Goal: Book appointment/travel/reservation

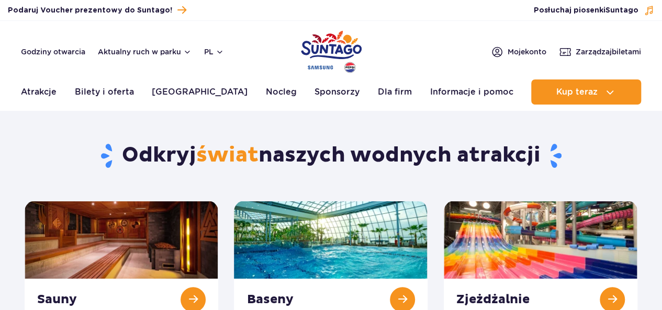
click at [34, 90] on link "Atrakcje" at bounding box center [39, 92] width 36 height 25
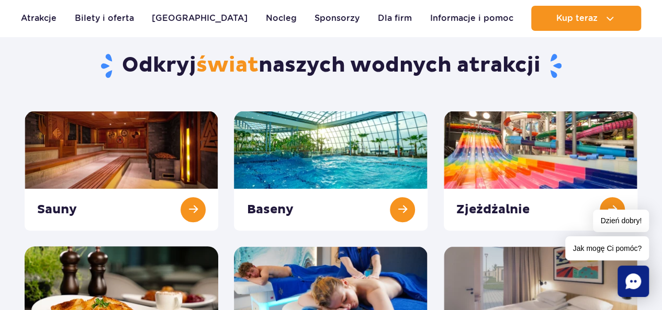
scroll to position [52, 0]
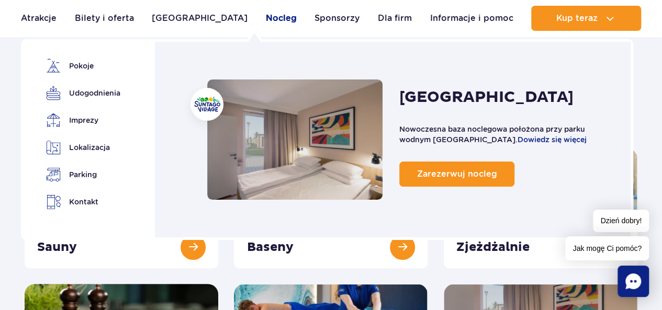
click at [266, 21] on link "Nocleg" at bounding box center [281, 18] width 31 height 25
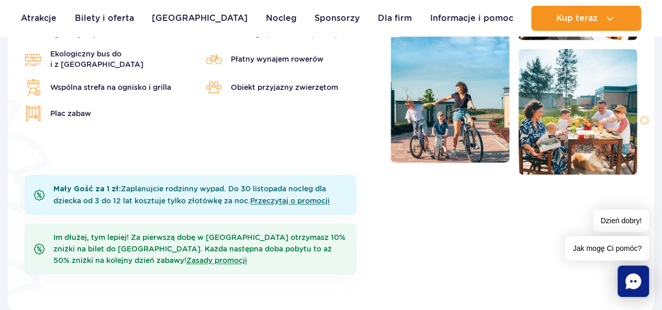
scroll to position [471, 0]
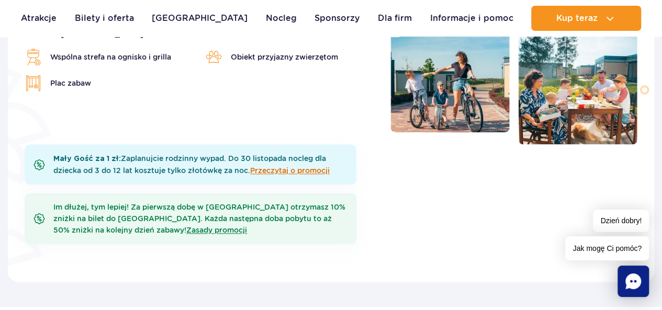
click at [315, 170] on link "Przeczytaj o promocji" at bounding box center [290, 170] width 80 height 8
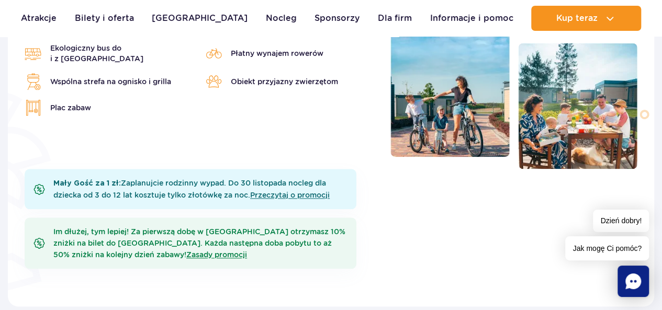
scroll to position [366, 0]
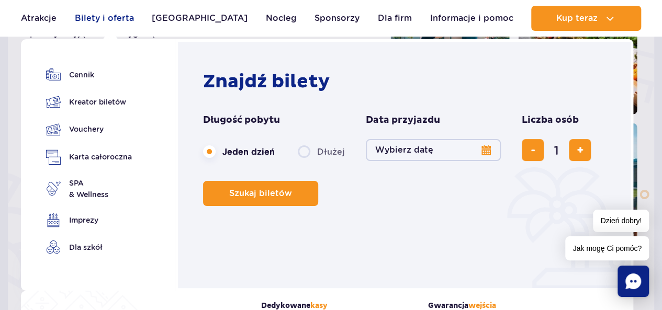
click at [120, 17] on link "Bilety i oferta" at bounding box center [104, 18] width 59 height 25
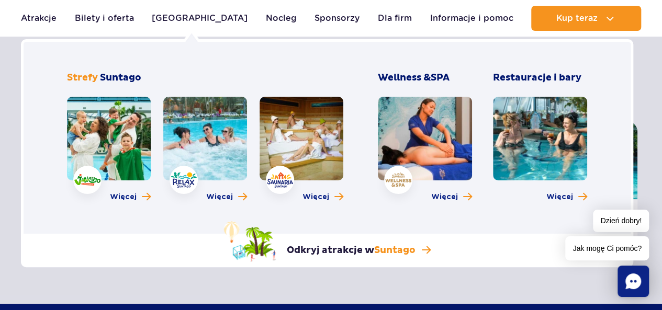
scroll to position [366, 0]
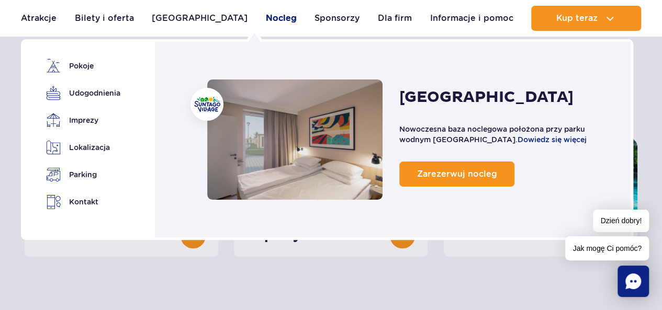
click at [266, 20] on link "Nocleg" at bounding box center [281, 18] width 31 height 25
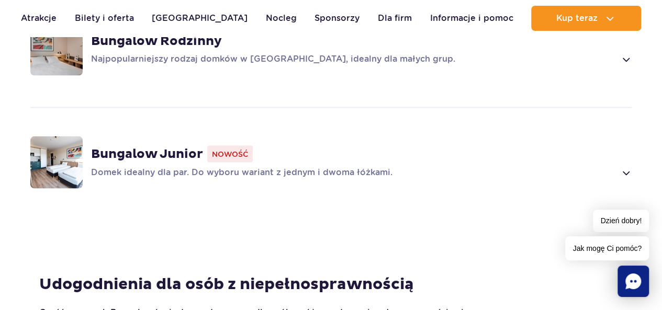
scroll to position [942, 0]
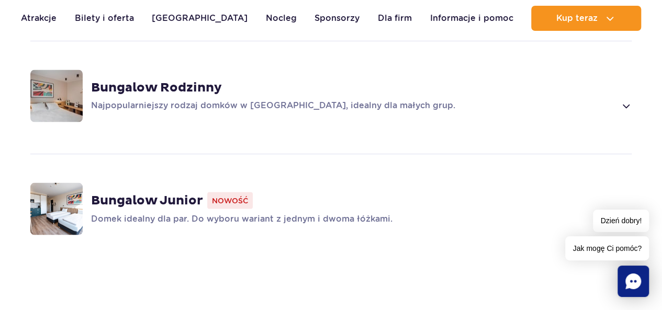
click at [222, 200] on span "Nowość" at bounding box center [230, 200] width 46 height 17
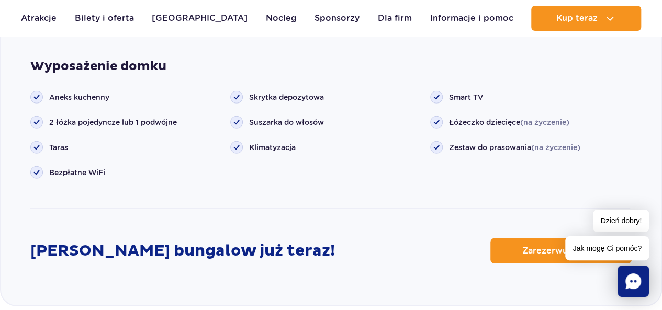
scroll to position [1570, 0]
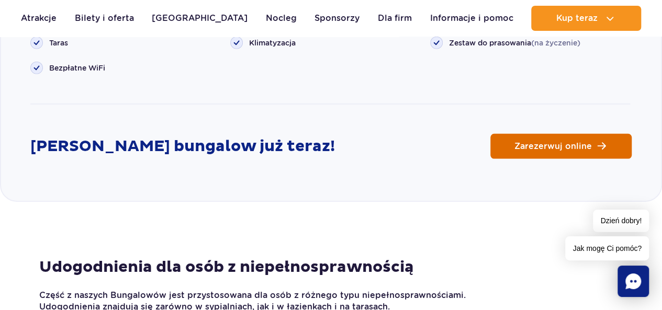
click at [605, 148] on link "Zarezerwuj online" at bounding box center [560, 146] width 141 height 25
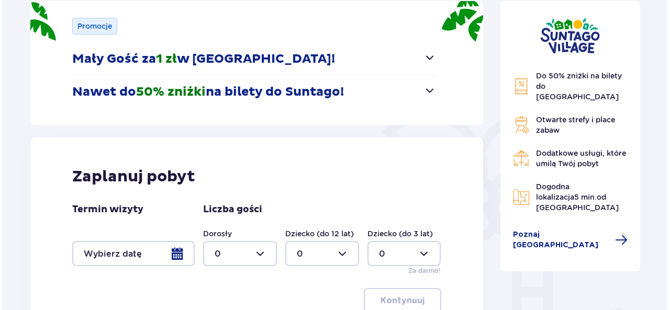
scroll to position [209, 0]
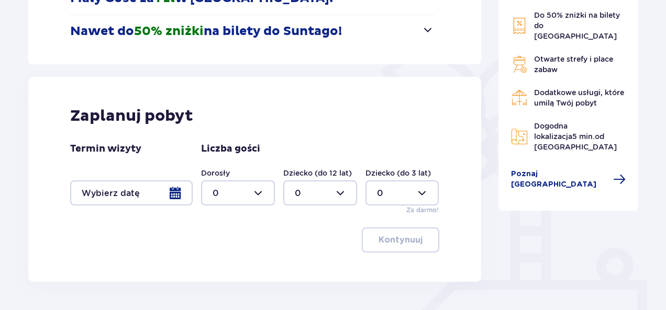
click at [173, 190] on div at bounding box center [131, 193] width 122 height 25
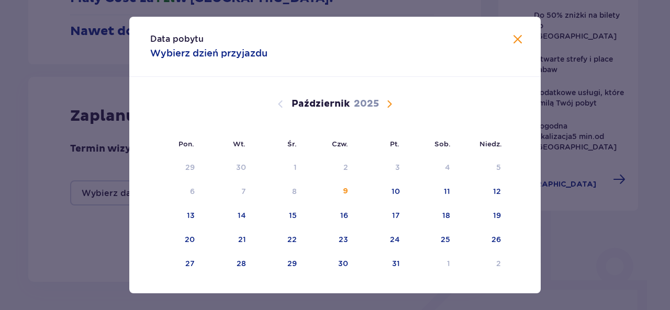
click at [387, 105] on span "Następny miesiąc" at bounding box center [389, 104] width 13 height 13
drag, startPoint x: 441, startPoint y: 266, endPoint x: 449, endPoint y: 265, distance: 8.4
click at [441, 265] on div "29" at bounding box center [444, 264] width 9 height 10
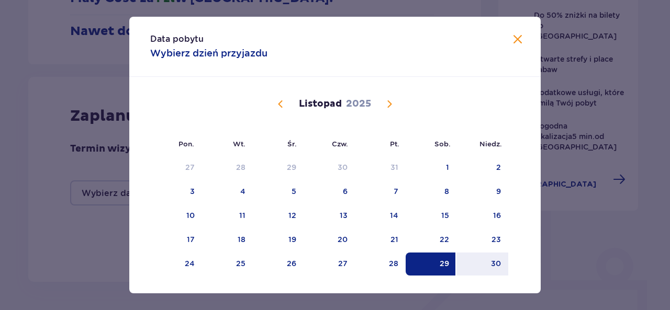
scroll to position [20, 0]
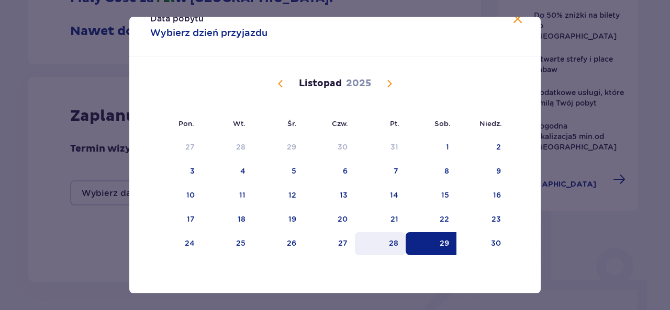
click at [398, 243] on div "28" at bounding box center [380, 243] width 51 height 23
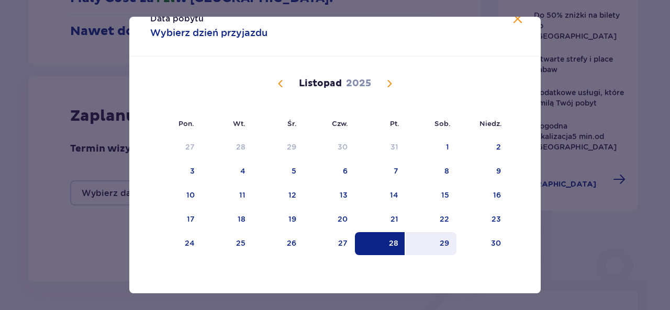
drag, startPoint x: 395, startPoint y: 244, endPoint x: 446, endPoint y: 245, distance: 50.8
click at [444, 245] on tr "24 25 26 27 28 29 30" at bounding box center [329, 243] width 358 height 23
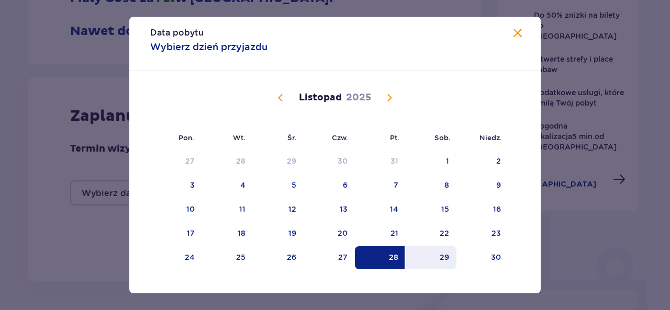
scroll to position [0, 0]
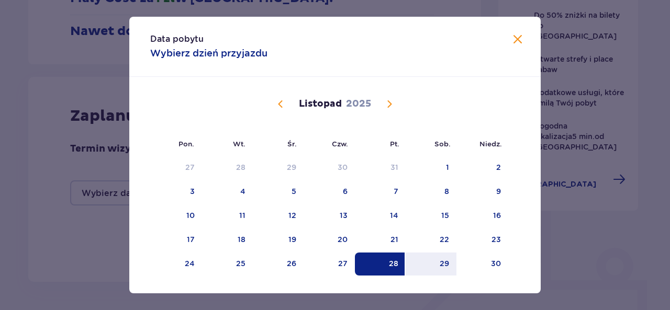
click at [389, 265] on div "28" at bounding box center [393, 264] width 9 height 10
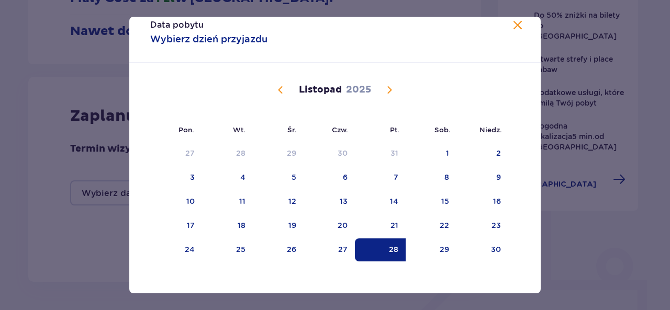
scroll to position [20, 0]
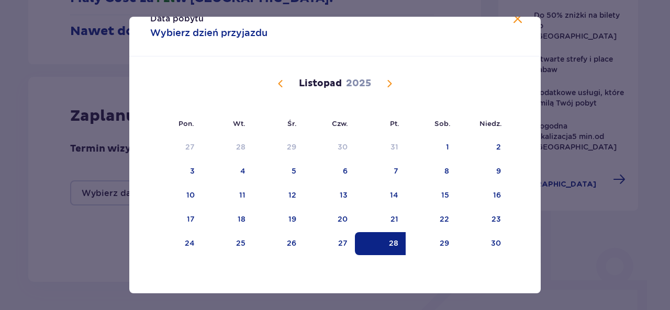
click at [515, 21] on span "Zamknij" at bounding box center [517, 19] width 13 height 13
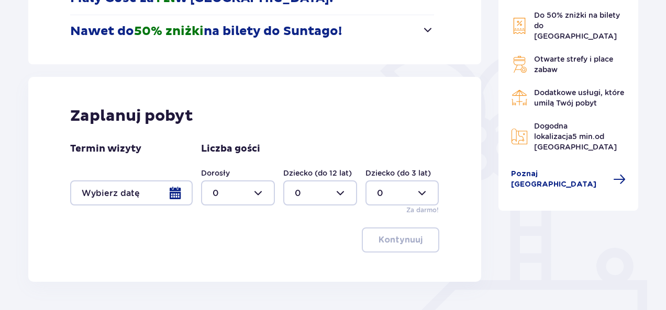
click at [176, 193] on div at bounding box center [131, 193] width 122 height 25
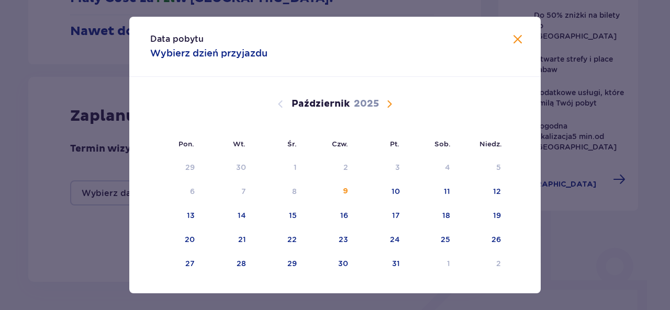
click at [387, 103] on span "Następny miesiąc" at bounding box center [389, 104] width 13 height 13
click at [394, 265] on div "28" at bounding box center [393, 264] width 9 height 10
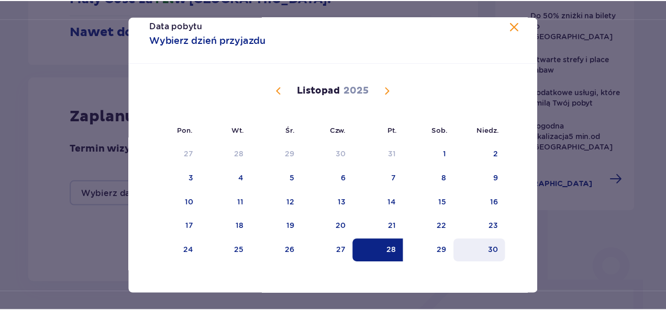
scroll to position [20, 0]
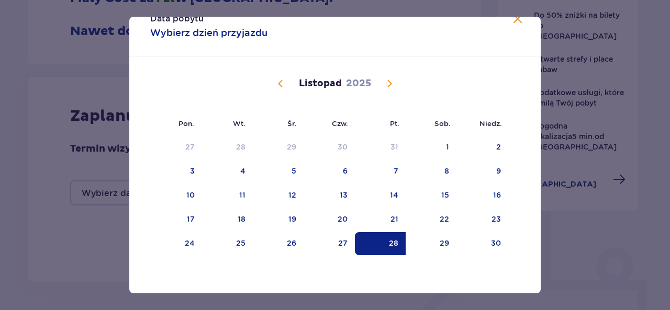
click at [513, 22] on span "Zamknij" at bounding box center [517, 19] width 13 height 13
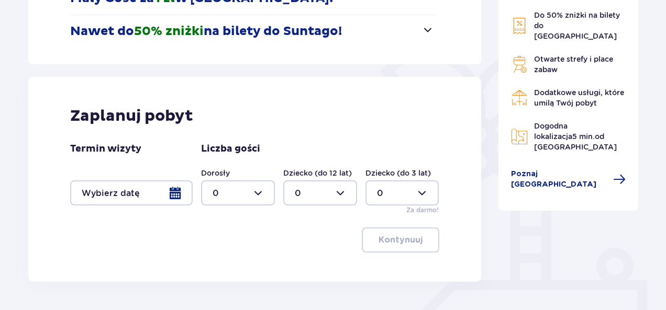
click at [255, 192] on div at bounding box center [238, 193] width 74 height 25
click at [223, 139] on div "2" at bounding box center [238, 135] width 51 height 12
type input "2"
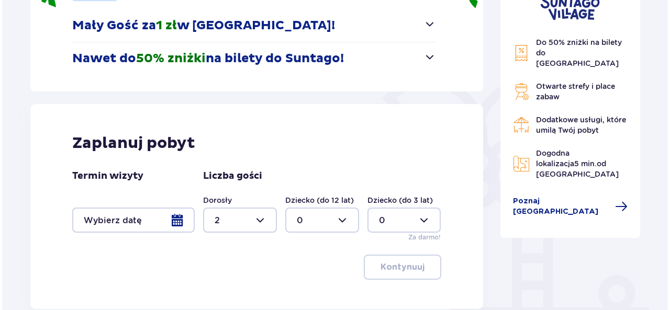
scroll to position [219, 0]
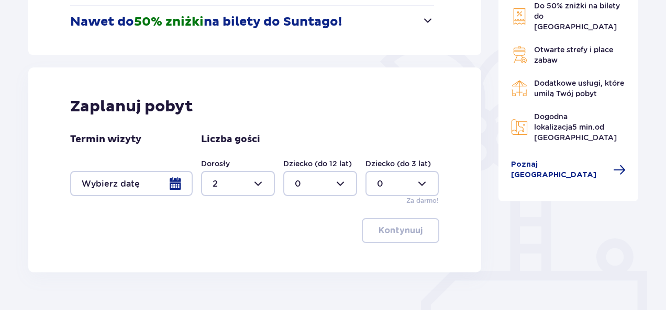
click at [174, 185] on div at bounding box center [131, 183] width 122 height 25
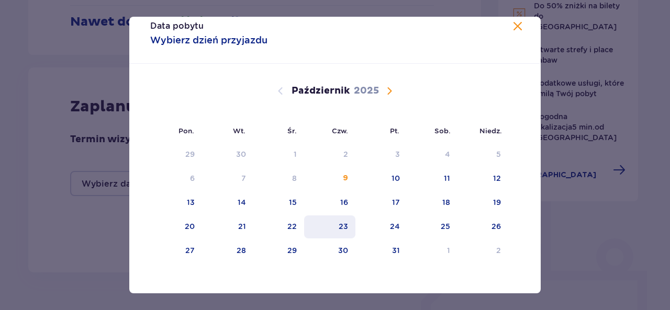
scroll to position [20, 0]
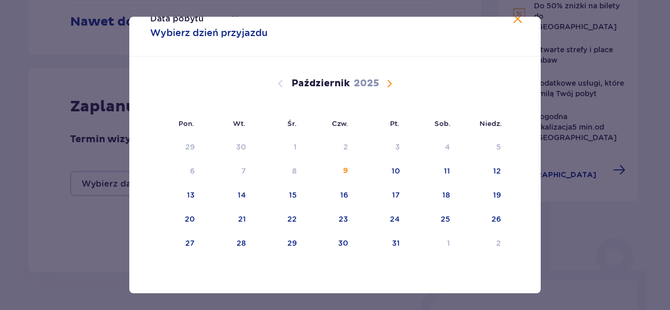
click at [386, 84] on span "Następny miesiąc" at bounding box center [389, 83] width 13 height 13
click at [392, 245] on div "28" at bounding box center [393, 243] width 9 height 10
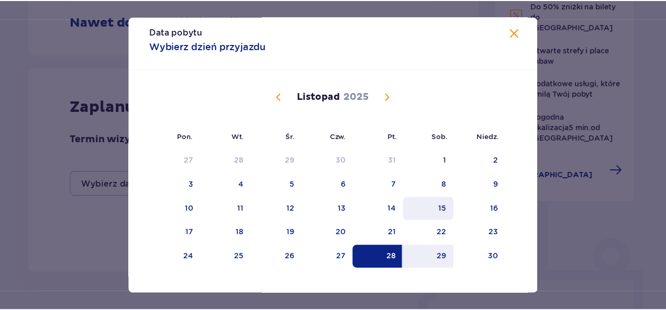
scroll to position [0, 0]
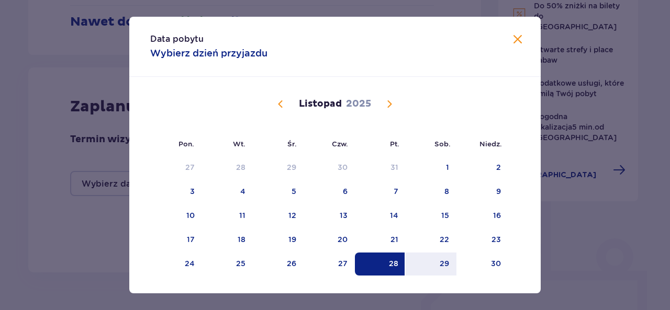
click at [383, 265] on div "28" at bounding box center [380, 264] width 51 height 23
click at [513, 38] on span "Zamknij" at bounding box center [517, 40] width 13 height 13
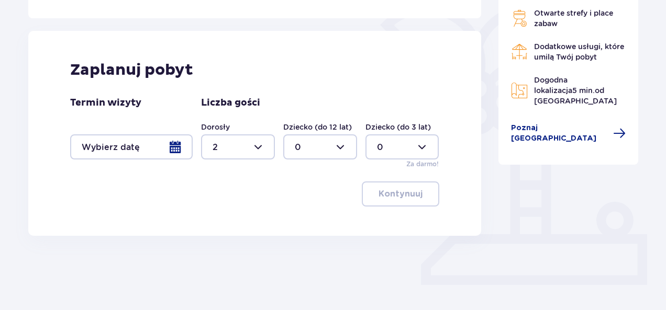
scroll to position [271, 0]
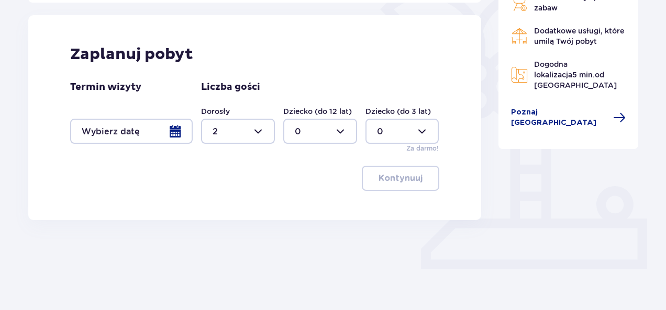
click at [174, 129] on div at bounding box center [131, 131] width 122 height 25
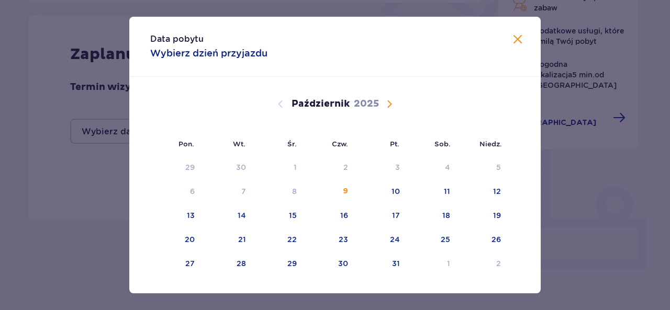
click at [388, 105] on span "Następny miesiąc" at bounding box center [389, 104] width 13 height 13
click at [394, 267] on div "28" at bounding box center [393, 264] width 9 height 10
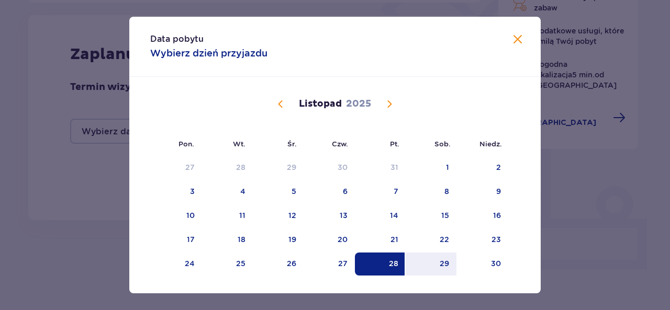
click at [389, 262] on div "28" at bounding box center [393, 264] width 9 height 10
click at [517, 41] on span "Zamknij" at bounding box center [517, 40] width 13 height 13
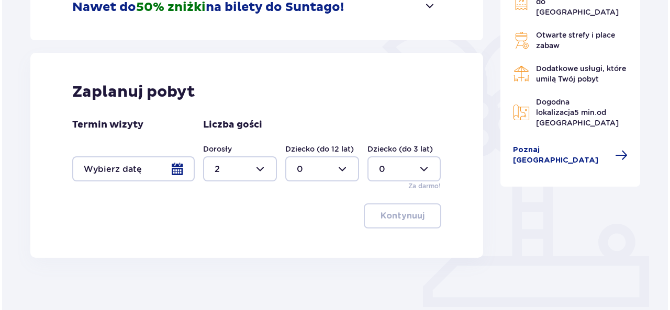
scroll to position [271, 0]
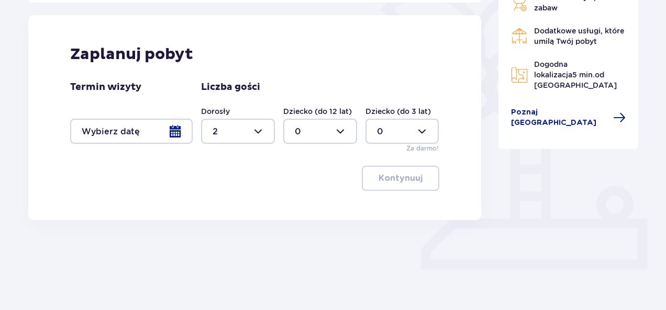
click at [177, 131] on div at bounding box center [131, 131] width 122 height 25
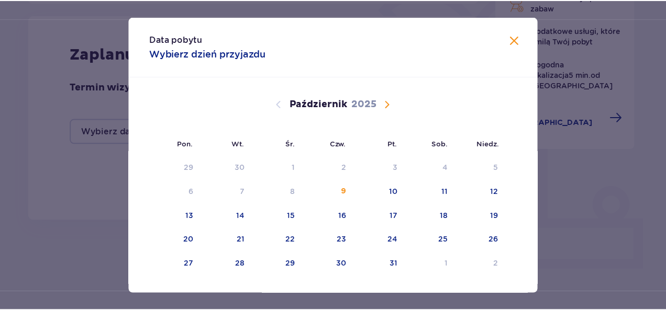
scroll to position [20, 0]
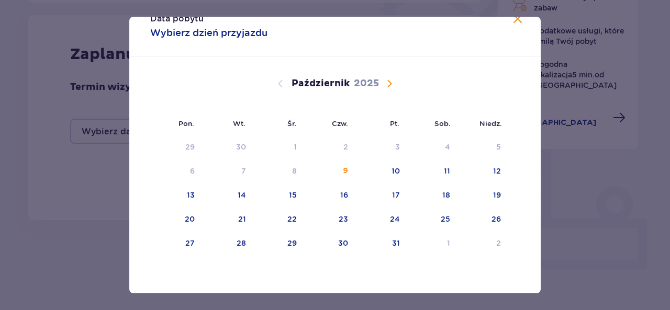
click at [514, 18] on span "Zamknij" at bounding box center [517, 19] width 13 height 13
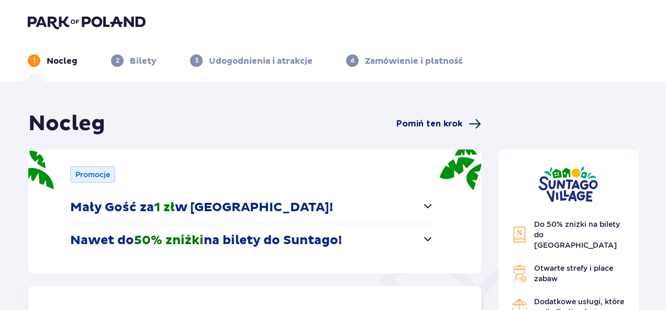
click at [433, 121] on span "Pomiń ten krok" at bounding box center [429, 124] width 66 height 12
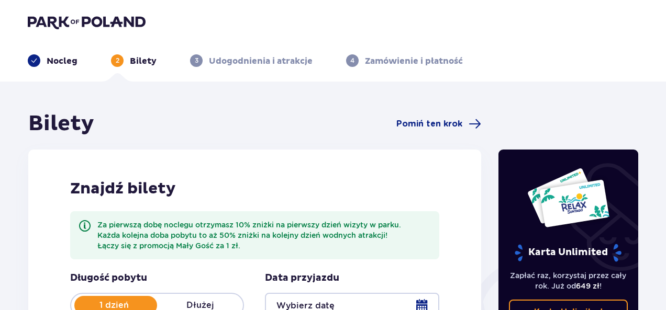
click at [42, 56] on div "Nocleg" at bounding box center [53, 60] width 50 height 13
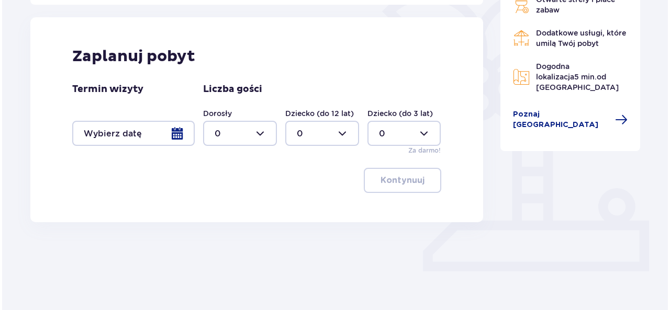
scroll to position [271, 0]
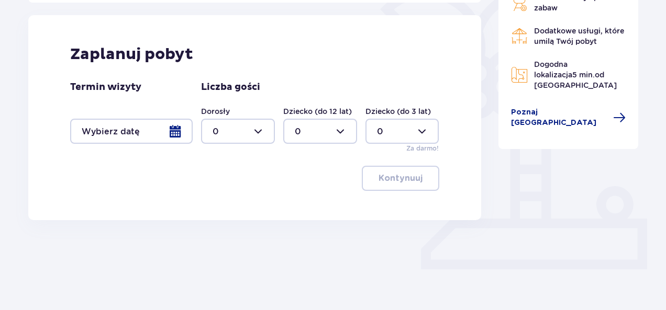
click at [170, 132] on div at bounding box center [131, 131] width 122 height 25
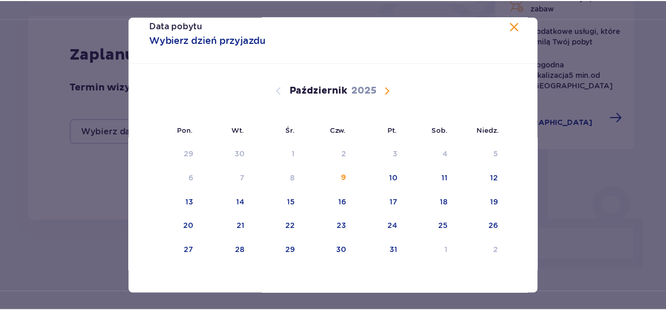
scroll to position [20, 0]
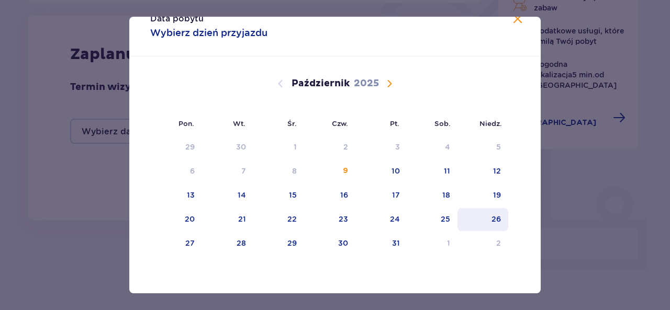
click at [498, 220] on div "26" at bounding box center [496, 219] width 9 height 10
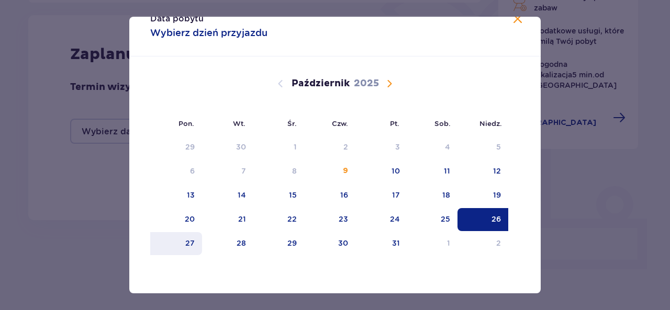
click at [186, 245] on div "27" at bounding box center [189, 243] width 9 height 10
type input "[DATE] - [DATE]"
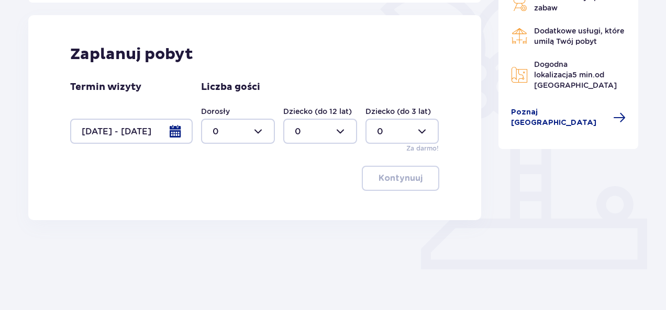
click at [260, 131] on div at bounding box center [238, 131] width 74 height 25
click at [223, 206] on div "2" at bounding box center [238, 207] width 51 height 12
type input "2"
click at [406, 174] on p "Kontynuuj" at bounding box center [400, 179] width 44 height 12
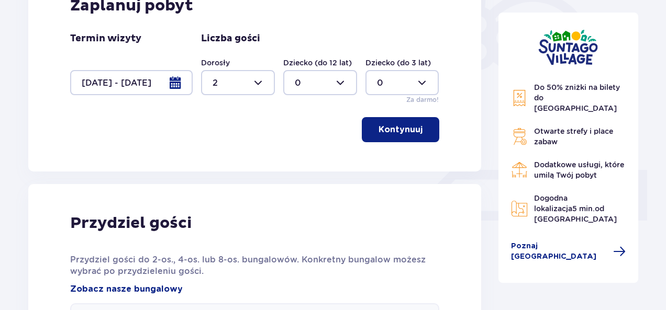
scroll to position [282, 0]
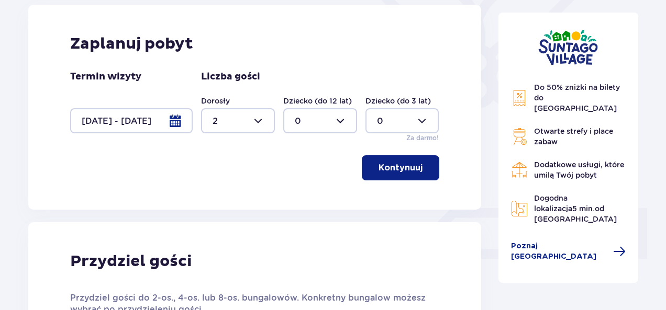
click at [409, 171] on p "Kontynuuj" at bounding box center [400, 168] width 44 height 12
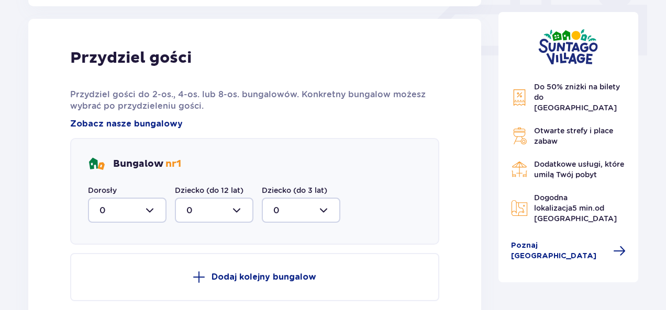
scroll to position [491, 0]
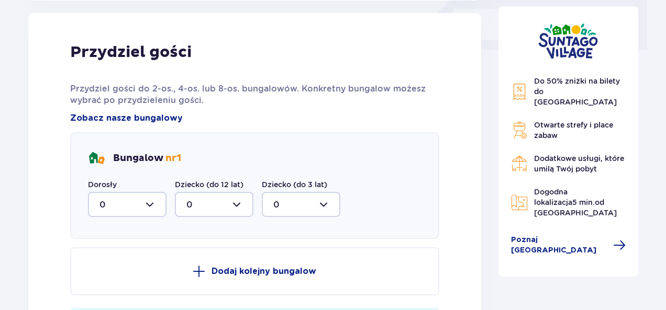
click at [148, 204] on div at bounding box center [127, 204] width 79 height 25
click at [107, 281] on div "2" at bounding box center [126, 281] width 55 height 12
type input "2"
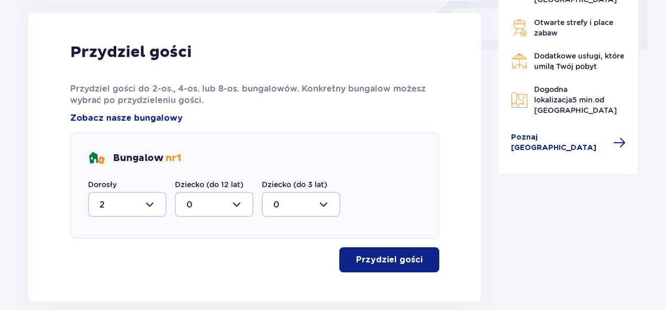
click at [408, 258] on p "Przydziel gości" at bounding box center [389, 260] width 66 height 12
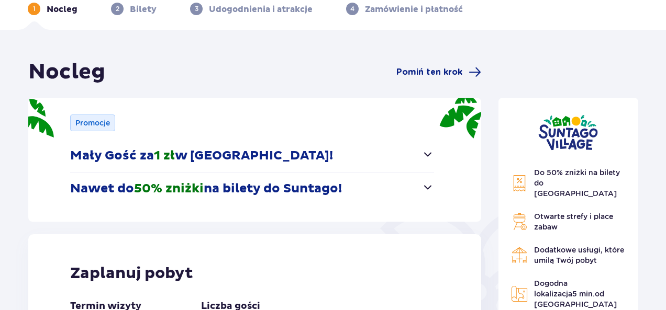
scroll to position [0, 0]
